Goal: Information Seeking & Learning: Learn about a topic

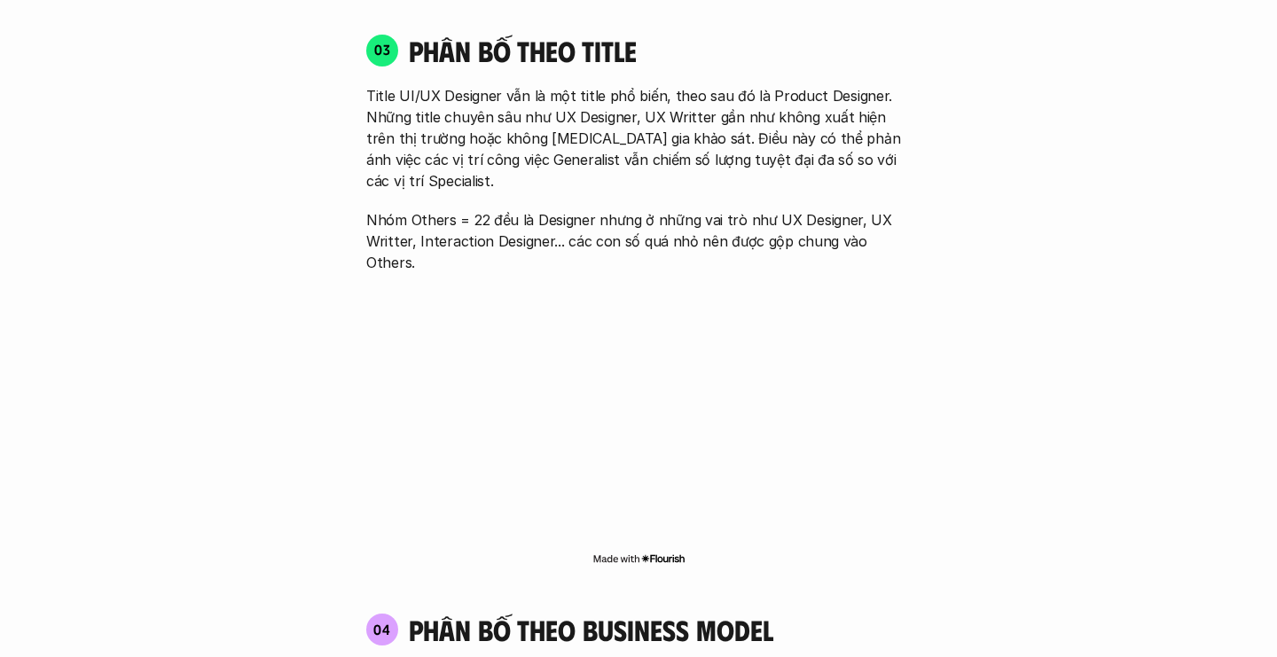
scroll to position [2565, 0]
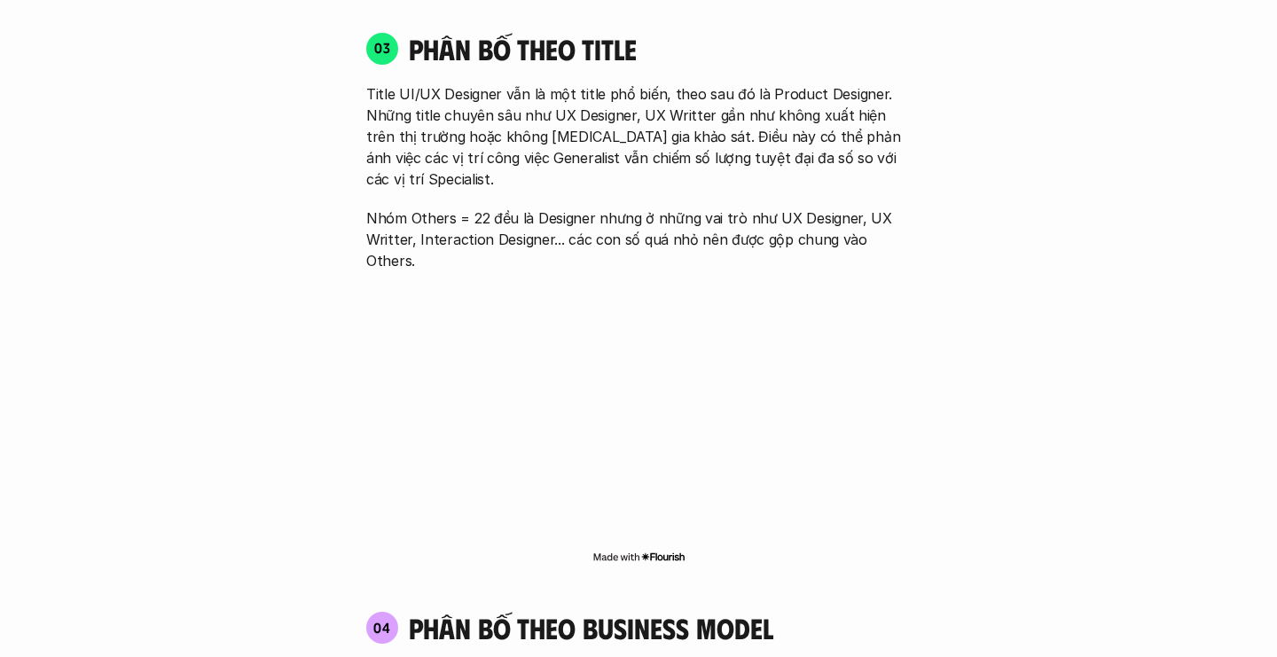
click at [401, 207] on p "Nhóm Others = 22 đều là Designer nhưng ở những vai trò như UX Designer, UX Writ…" at bounding box center [638, 239] width 544 height 64
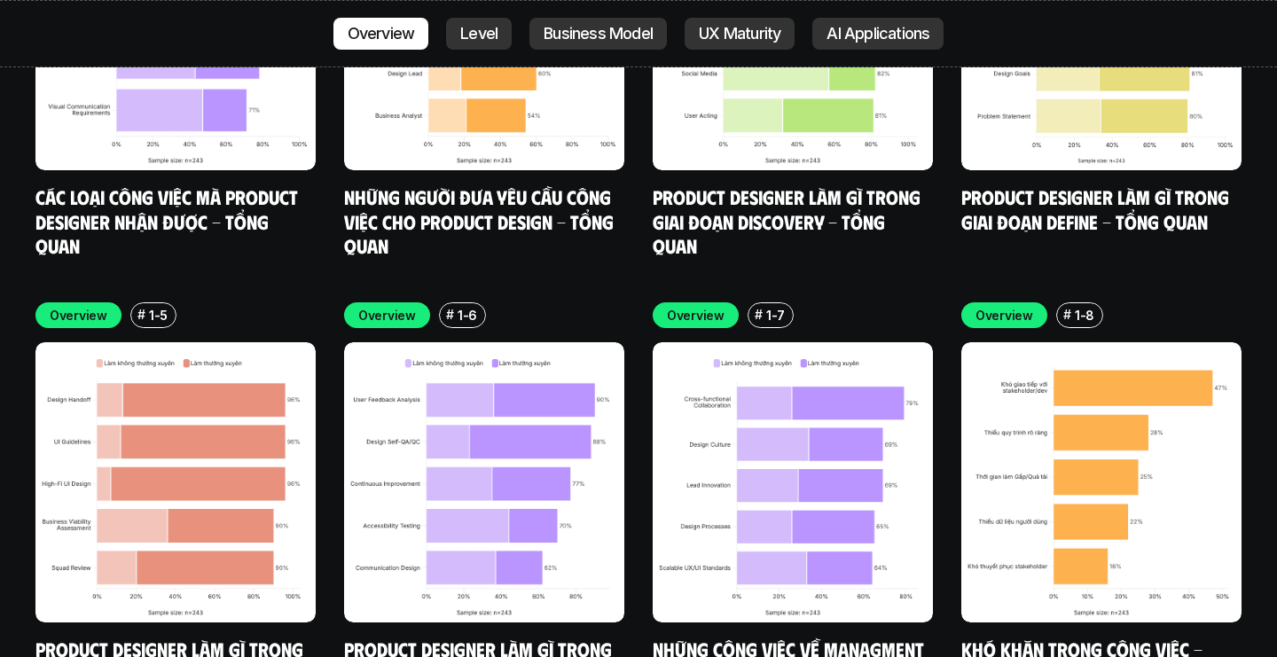
scroll to position [5371, 0]
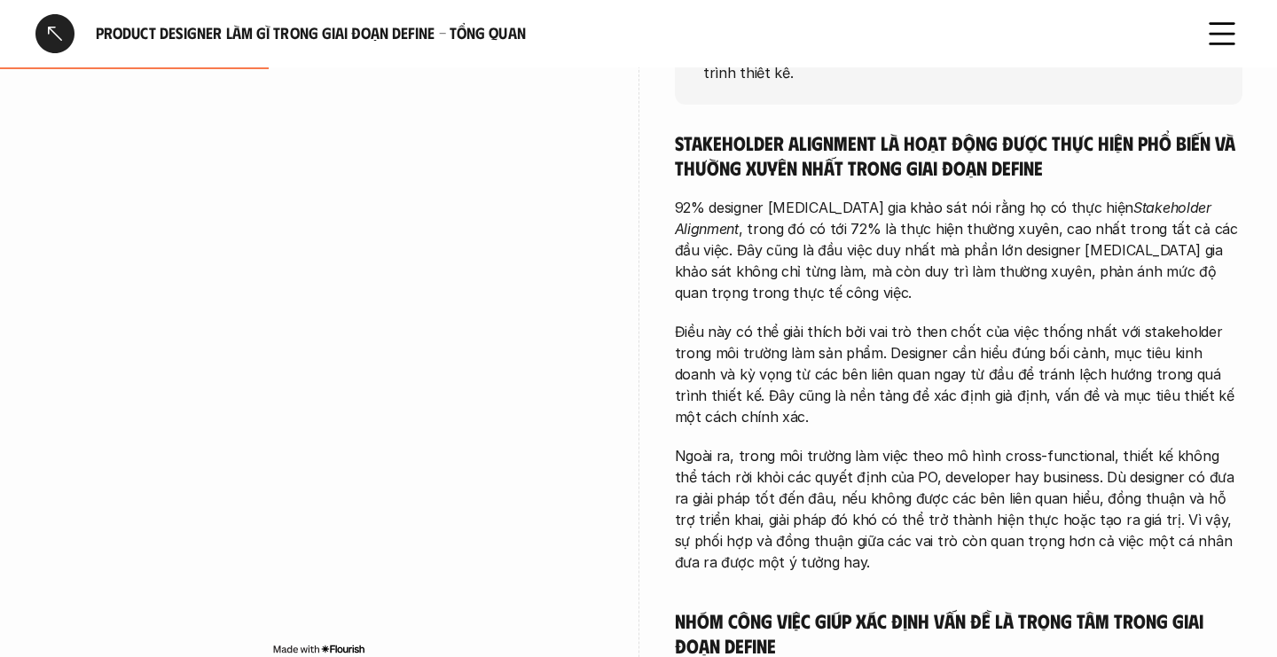
scroll to position [498, 0]
click at [783, 271] on p "92% designer [MEDICAL_DATA] gia khảo sát nói rằng họ có thực hiện Stakeholder A…" at bounding box center [958, 249] width 567 height 106
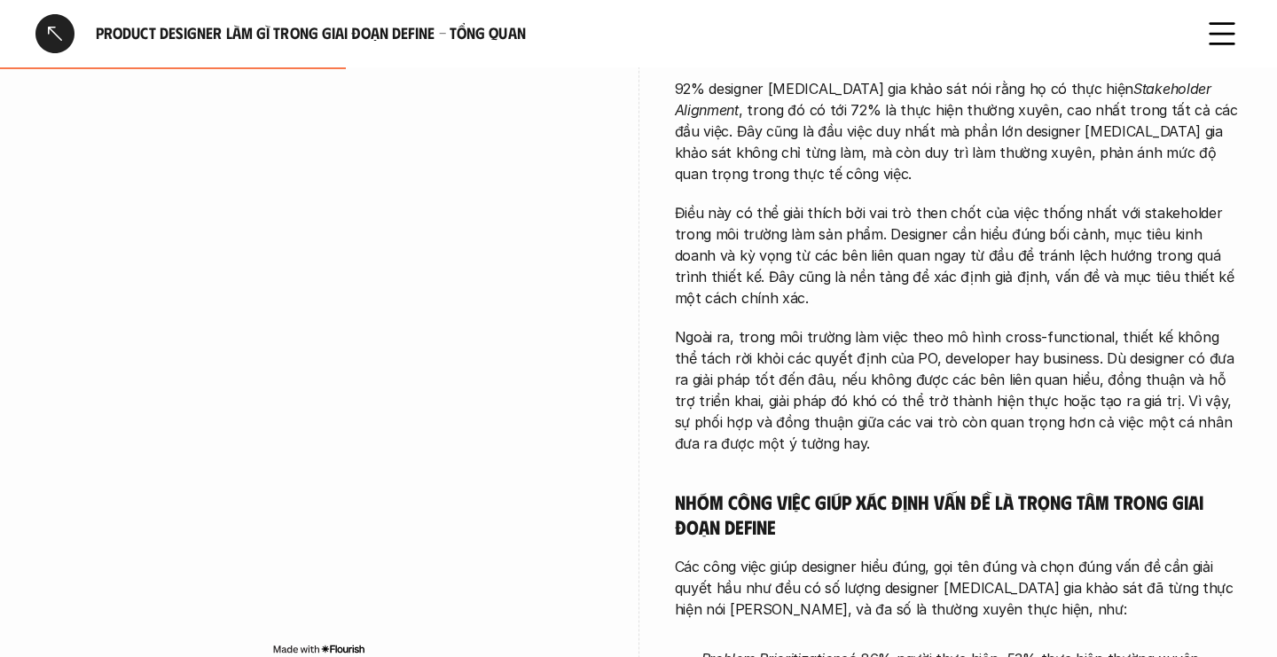
scroll to position [618, 0]
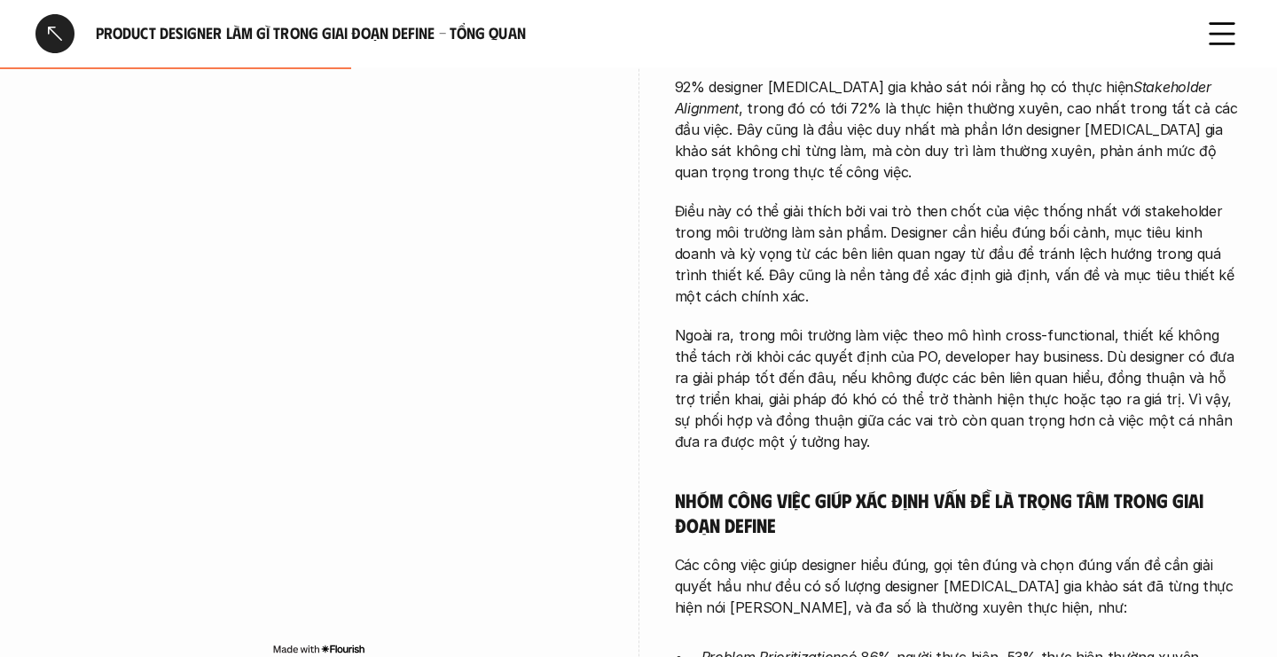
click at [783, 219] on p "Điều này có thể giải thích bởi vai trò then chốt của việc thống nhất với stakeh…" at bounding box center [958, 253] width 567 height 106
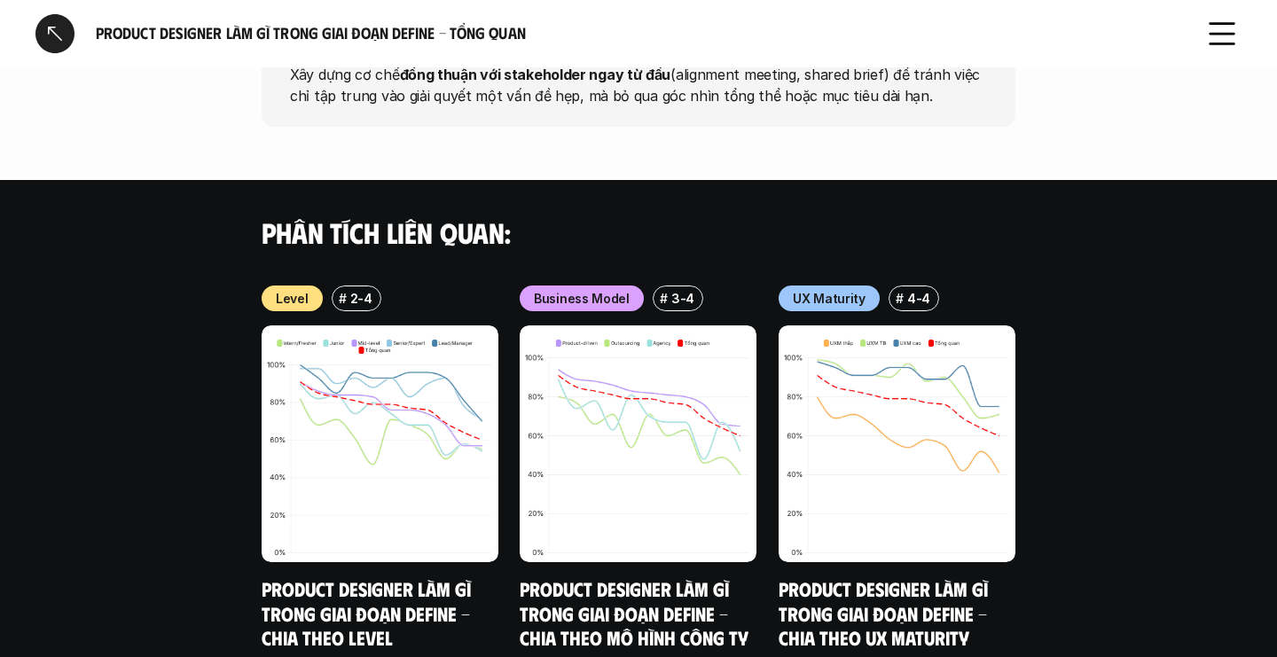
scroll to position [2383, 0]
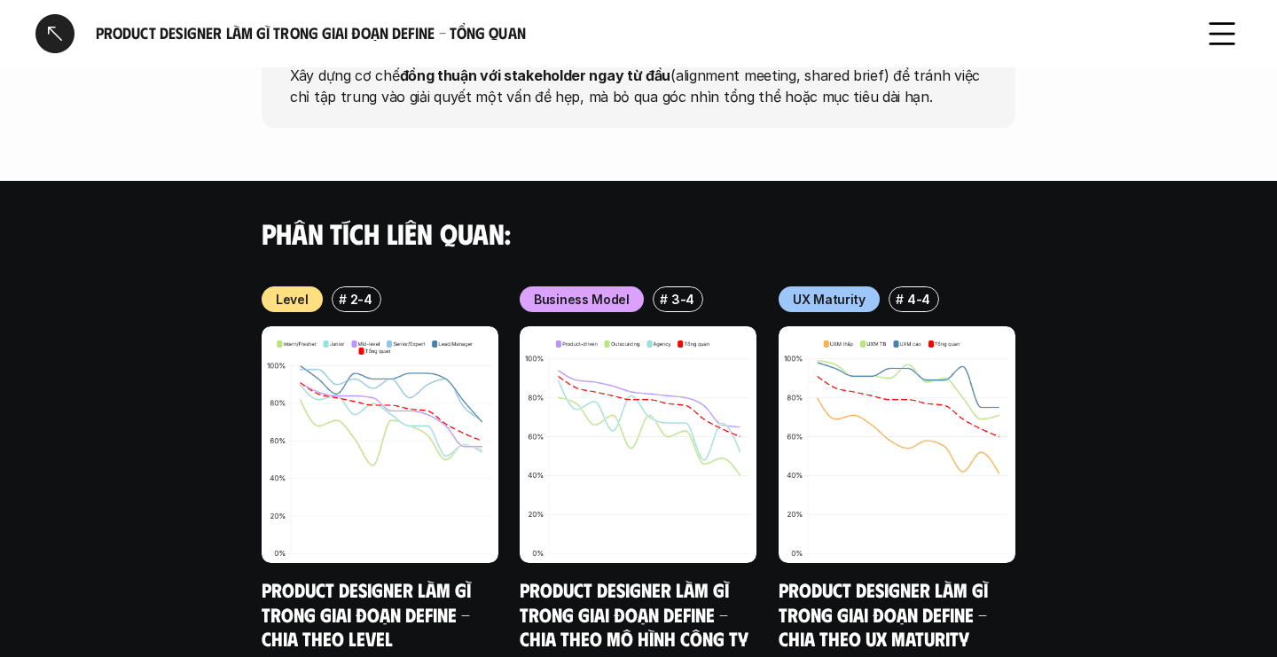
click at [59, 40] on div at bounding box center [54, 33] width 39 height 39
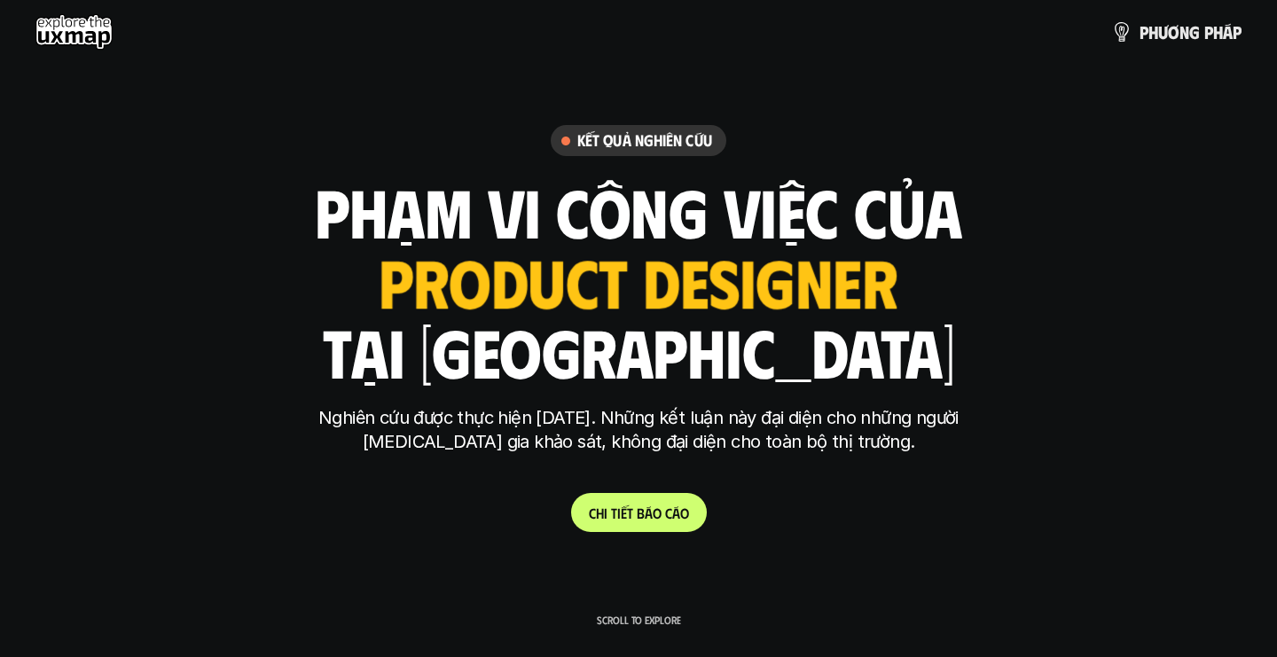
click at [94, 27] on use at bounding box center [73, 31] width 77 height 35
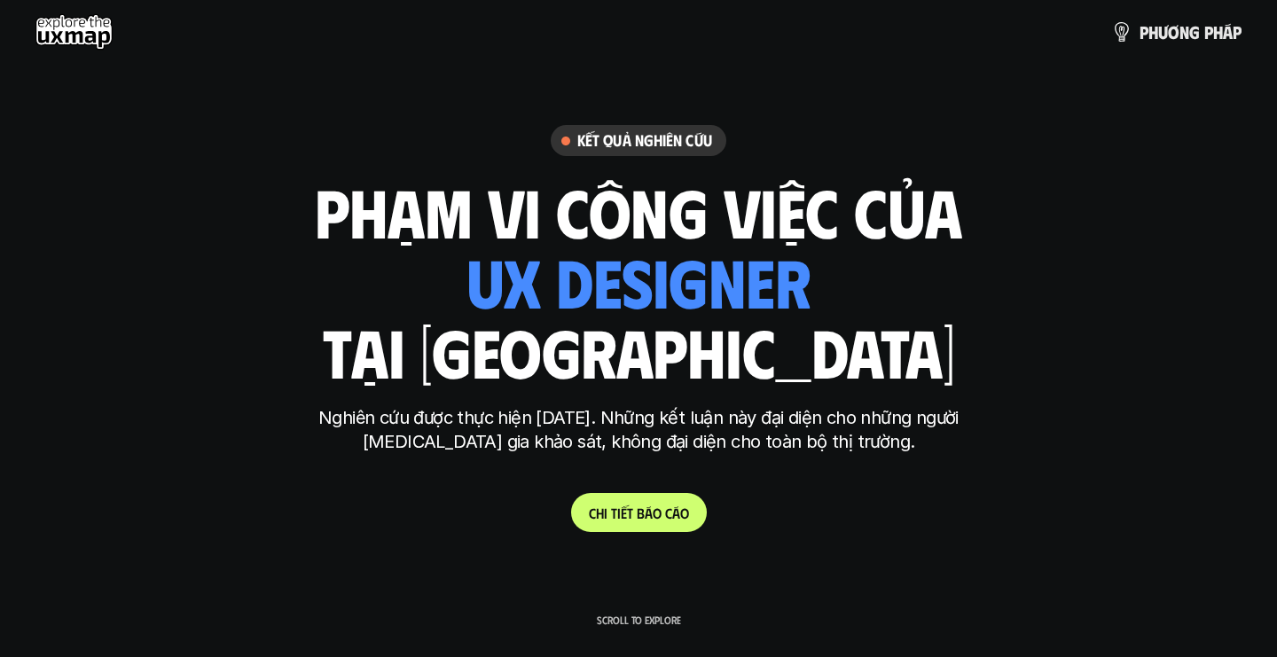
click at [423, 163] on div "Kết quả nghiên cứu phạm vi công việc của ui designer ui/ux designer product des…" at bounding box center [638, 328] width 665 height 407
